Goal: Task Accomplishment & Management: Manage account settings

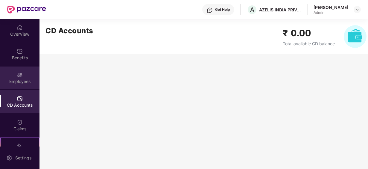
click at [21, 78] on div "Employees" at bounding box center [20, 81] width 40 height 6
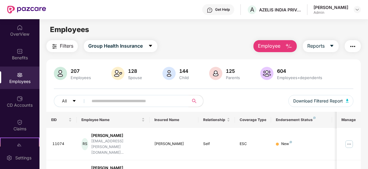
click at [122, 102] on input "text" at bounding box center [136, 100] width 89 height 9
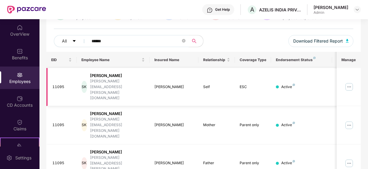
scroll to position [46, 0]
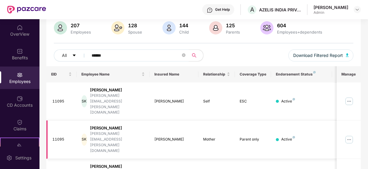
type input "******"
click at [351, 135] on img at bounding box center [350, 140] width 10 height 10
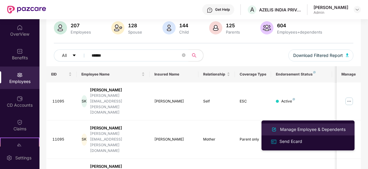
click at [309, 123] on li "Manage Employee & Dependents" at bounding box center [308, 129] width 93 height 12
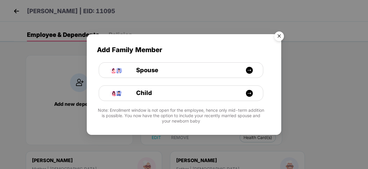
click at [281, 37] on img "Close" at bounding box center [279, 37] width 17 height 17
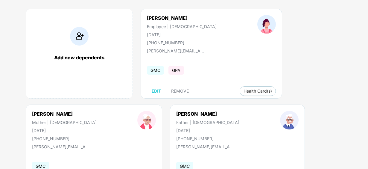
scroll to position [60, 0]
